Goal: Transaction & Acquisition: Download file/media

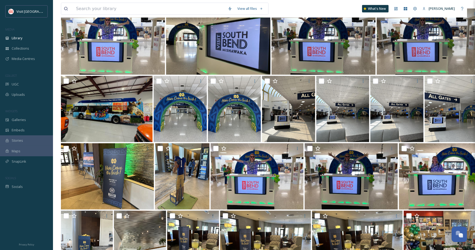
scroll to position [290, 0]
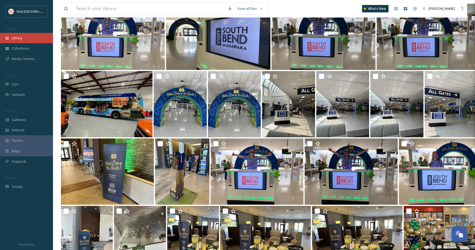
click at [17, 34] on div "Library" at bounding box center [26, 38] width 53 height 10
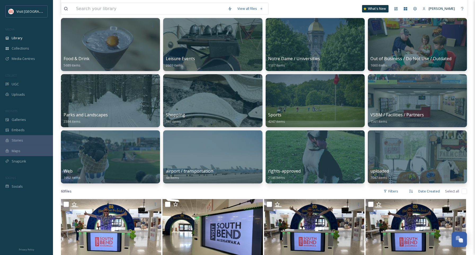
scroll to position [80, 0]
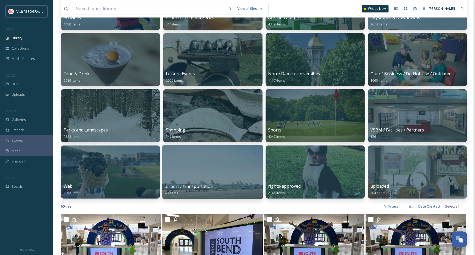
click at [216, 174] on div at bounding box center [213, 172] width 101 height 54
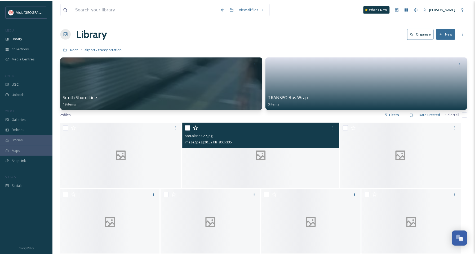
scroll to position [5, 0]
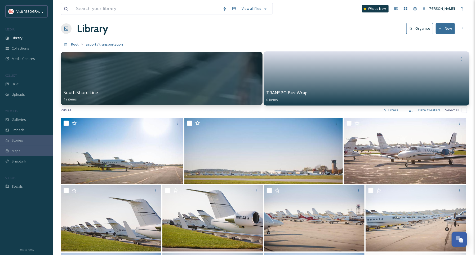
click at [322, 70] on link at bounding box center [366, 77] width 200 height 26
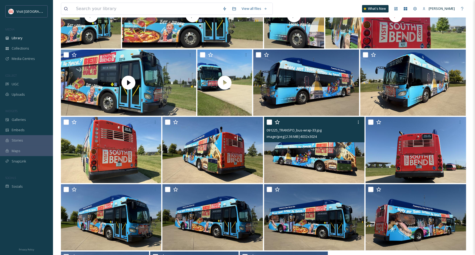
scroll to position [88, 0]
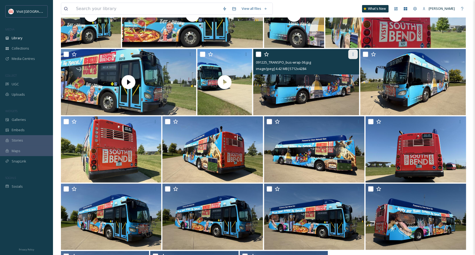
click at [352, 55] on icon at bounding box center [353, 54] width 4 height 4
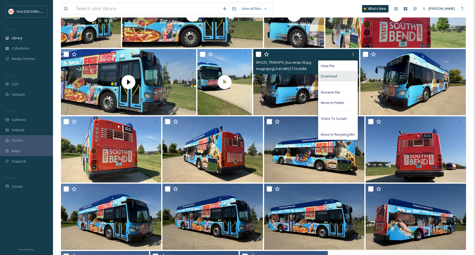
click at [337, 79] on div "Download" at bounding box center [338, 76] width 39 height 10
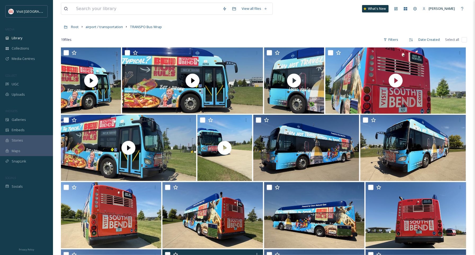
scroll to position [17, 0]
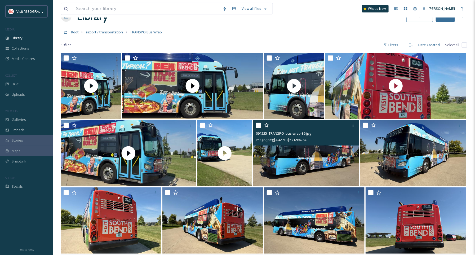
click at [295, 174] on img at bounding box center [306, 153] width 106 height 66
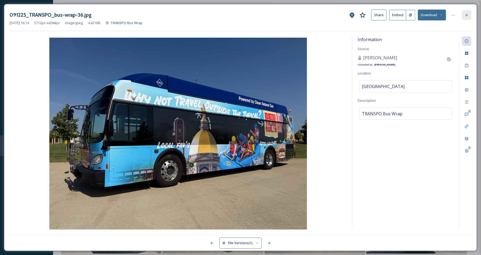
click at [470, 16] on div at bounding box center [467, 15] width 10 height 10
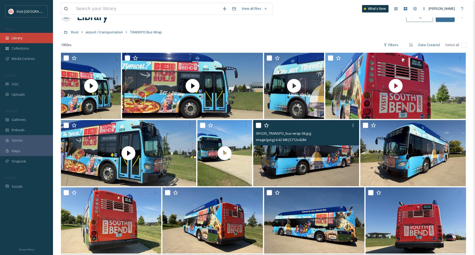
click at [40, 41] on div "Library" at bounding box center [26, 38] width 53 height 10
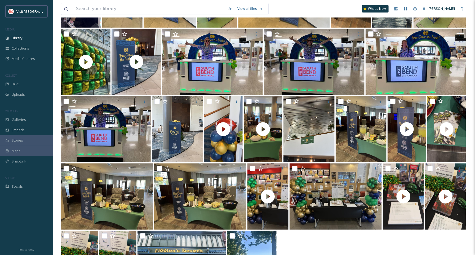
scroll to position [651, 0]
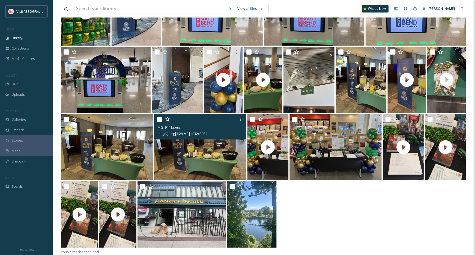
click at [221, 161] on img at bounding box center [200, 147] width 92 height 66
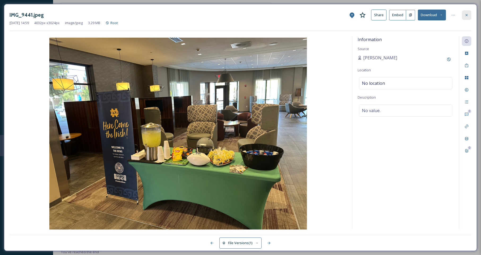
click at [468, 13] on icon at bounding box center [466, 15] width 4 height 4
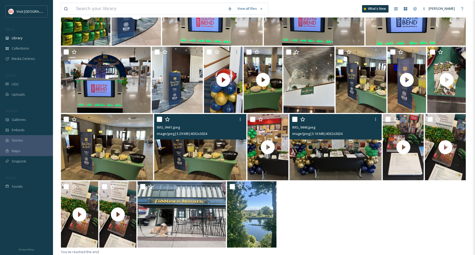
click at [350, 168] on img at bounding box center [336, 147] width 92 height 66
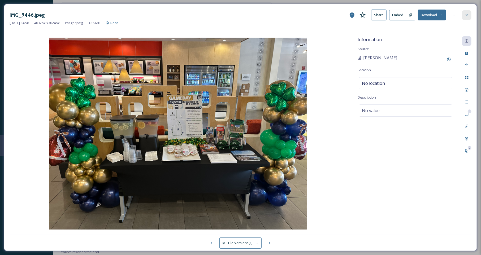
click at [466, 14] on icon at bounding box center [466, 15] width 4 height 4
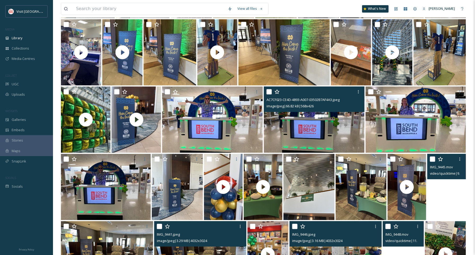
scroll to position [545, 0]
